Goal: Information Seeking & Learning: Learn about a topic

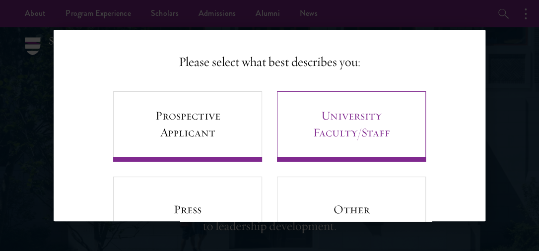
scroll to position [96, 0]
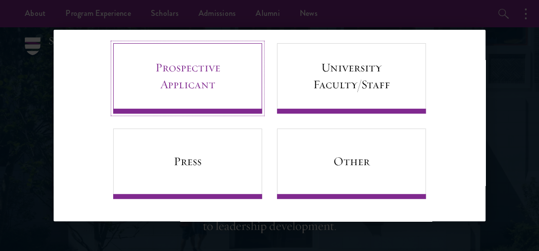
click at [199, 74] on link "Prospective Applicant" at bounding box center [187, 78] width 149 height 70
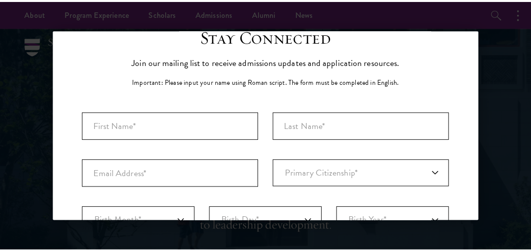
scroll to position [0, 0]
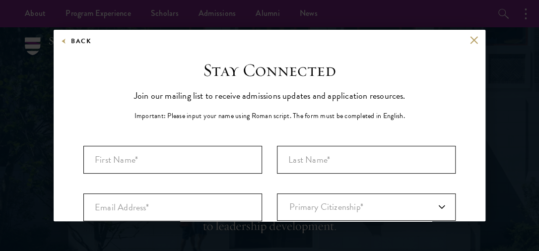
click at [30, 94] on div "Back Stay Connected Please select what best describes you: Prospective Applican…" at bounding box center [269, 125] width 539 height 191
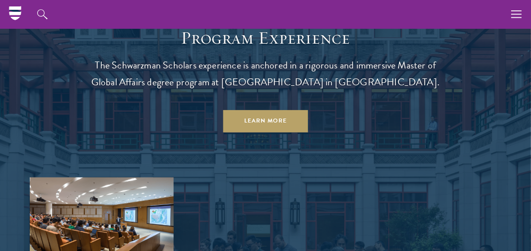
scroll to position [694, 0]
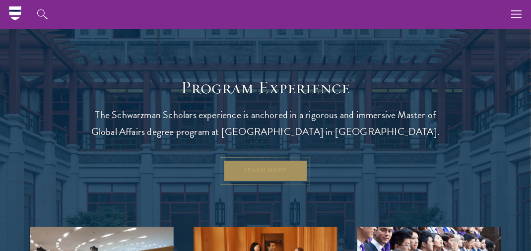
click at [270, 162] on link "Learn More" at bounding box center [265, 171] width 85 height 22
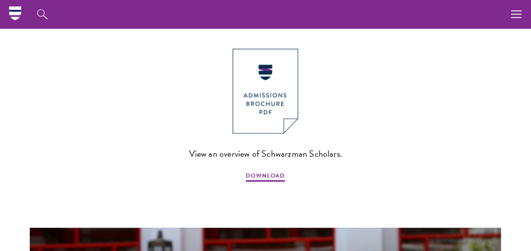
scroll to position [694, 0]
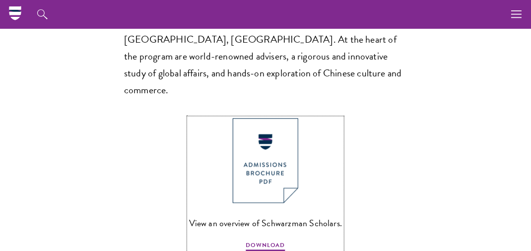
click at [260, 160] on img at bounding box center [265, 160] width 65 height 85
